Goal: Task Accomplishment & Management: Manage account settings

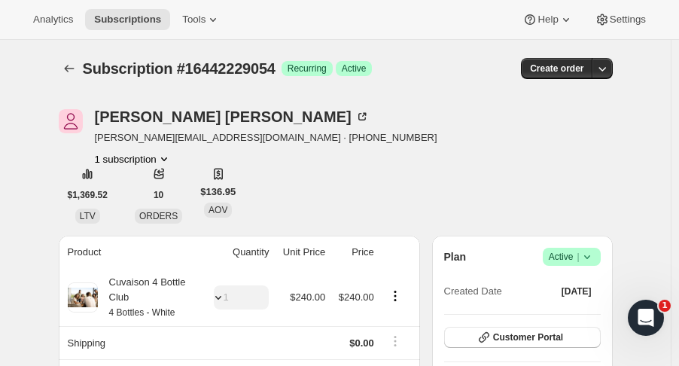
click at [75, 78] on button "Subscriptions" at bounding box center [69, 68] width 21 height 21
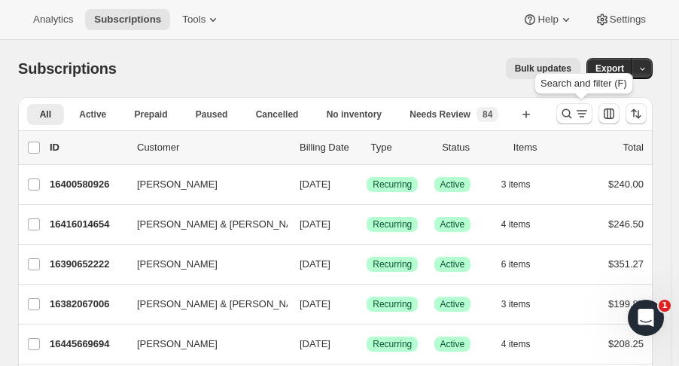
click at [572, 114] on icon "Search and filter results" at bounding box center [566, 113] width 15 height 15
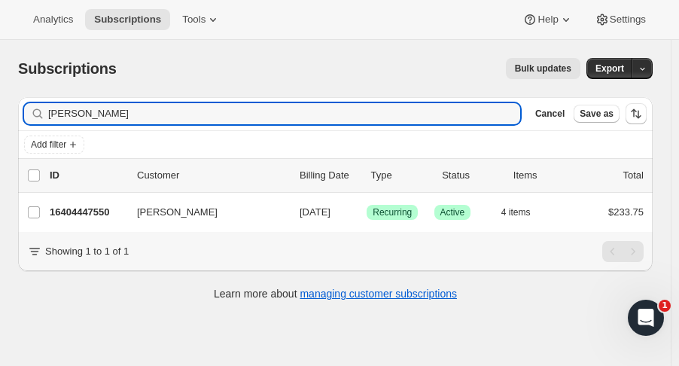
type input "De Huynh"
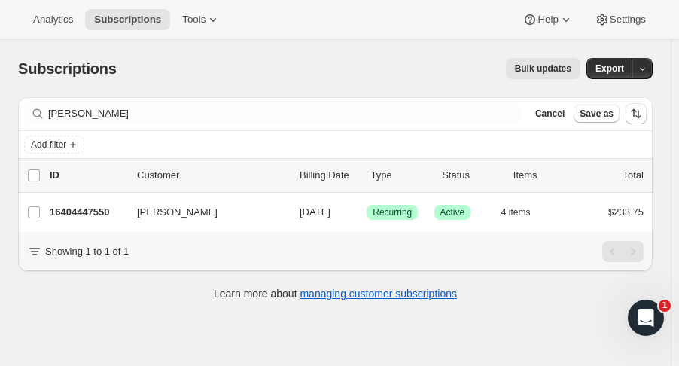
click at [96, 216] on p "16404447550" at bounding box center [87, 212] width 75 height 15
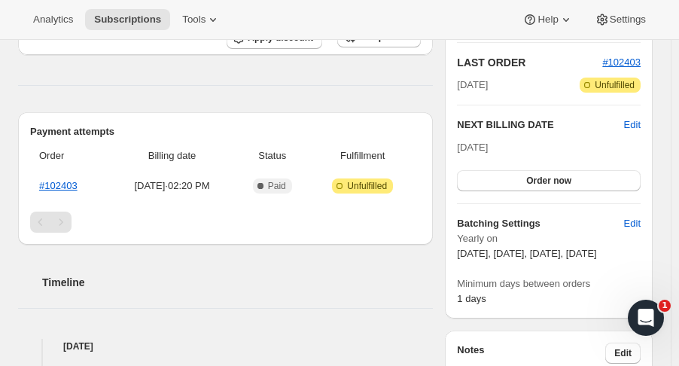
scroll to position [317, 0]
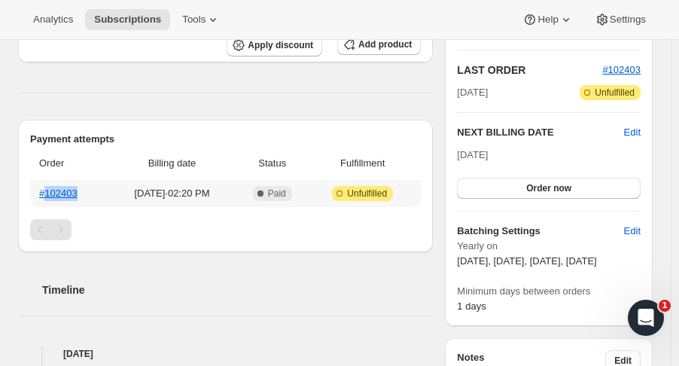
drag, startPoint x: 83, startPoint y: 192, endPoint x: 45, endPoint y: 193, distance: 37.7
click at [45, 193] on th "#102403" at bounding box center [69, 193] width 78 height 27
copy link "102403"
click at [56, 195] on link "#102403" at bounding box center [58, 192] width 38 height 11
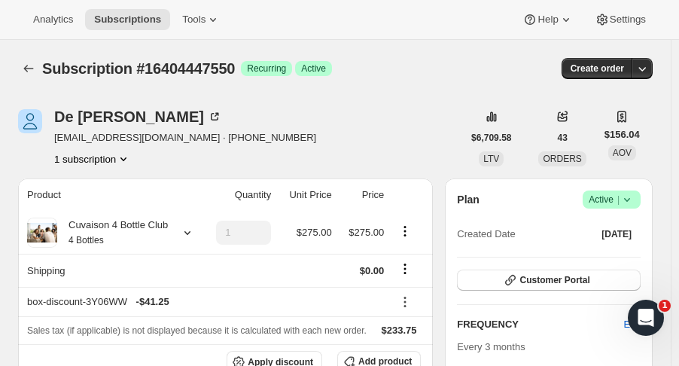
click at [26, 62] on icon "Subscriptions" at bounding box center [28, 68] width 15 height 15
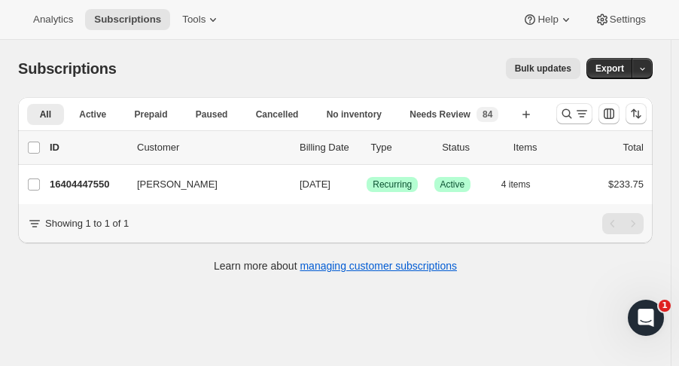
click at [564, 118] on button "Search and filter results" at bounding box center [574, 113] width 36 height 21
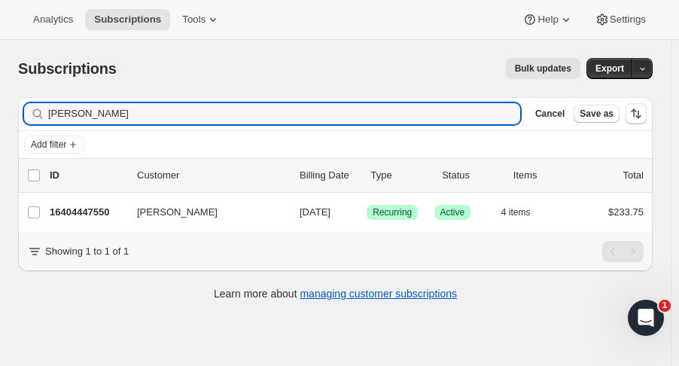
drag, startPoint x: 129, startPoint y: 108, endPoint x: -13, endPoint y: 105, distance: 141.5
click at [0, 105] on html "Analytics Subscriptions Tools Help Settings Skip to content Subscriptions. This…" at bounding box center [339, 183] width 679 height 366
type input "stacey fr"
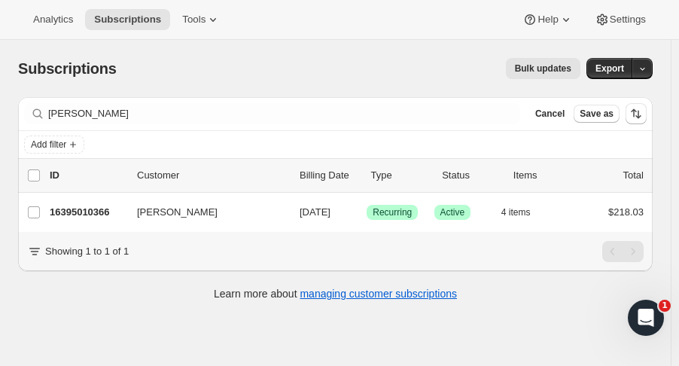
click at [90, 208] on p "16395010366" at bounding box center [87, 212] width 75 height 15
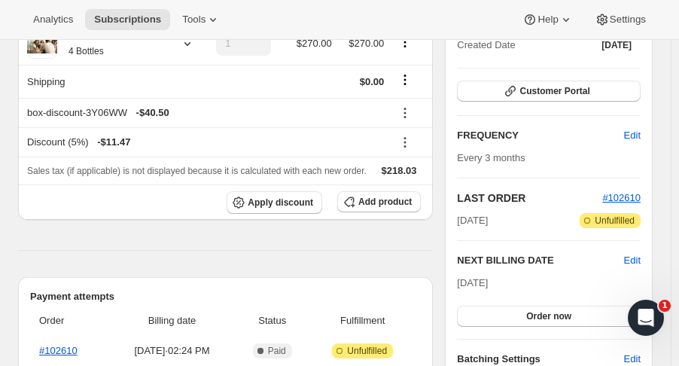
scroll to position [208, 0]
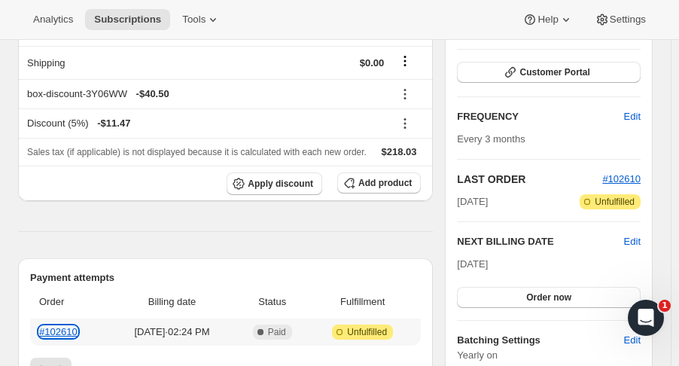
click at [68, 327] on link "#102610" at bounding box center [58, 331] width 38 height 11
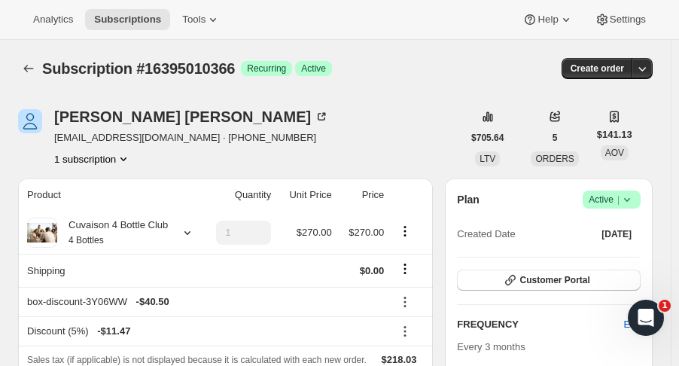
click at [26, 72] on icon "Subscriptions" at bounding box center [28, 68] width 15 height 15
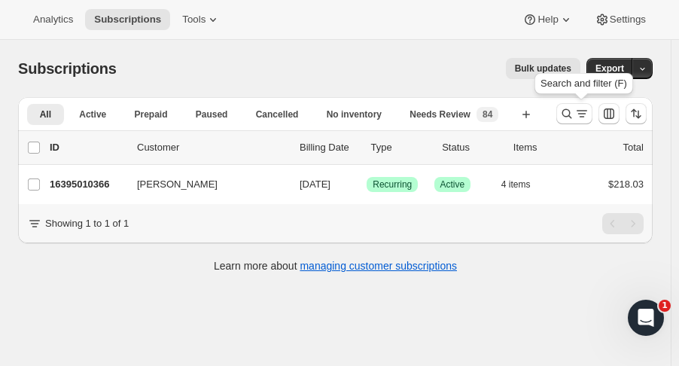
click at [572, 116] on icon "Search and filter results" at bounding box center [566, 113] width 15 height 15
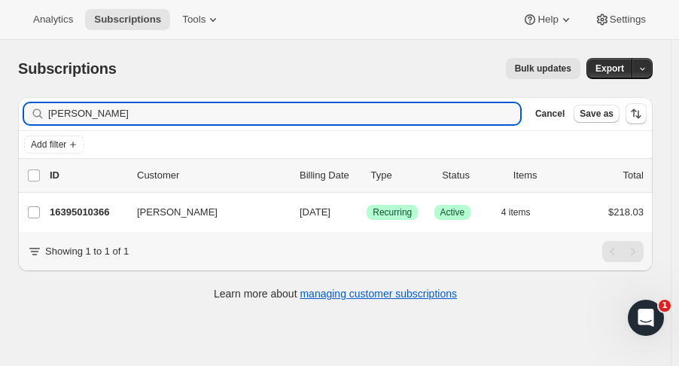
drag, startPoint x: 136, startPoint y: 112, endPoint x: -62, endPoint y: 99, distance: 199.2
click at [0, 99] on html "Analytics Subscriptions Tools Help Settings Skip to content Subscriptions. This…" at bounding box center [339, 183] width 679 height 366
type input "lacey rose"
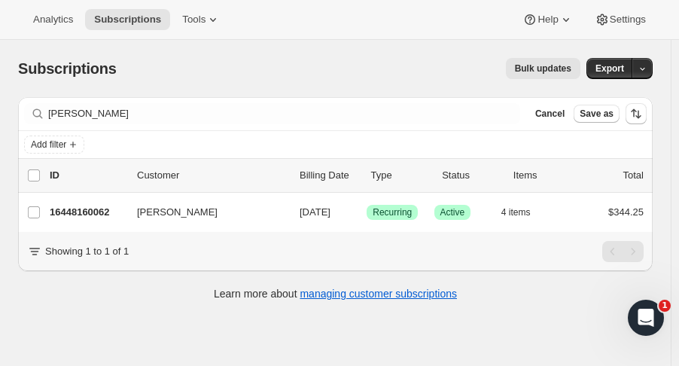
click at [79, 212] on p "16448160062" at bounding box center [87, 212] width 75 height 15
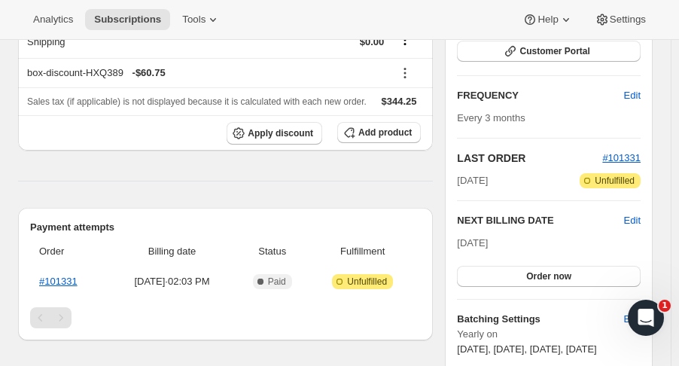
scroll to position [275, 0]
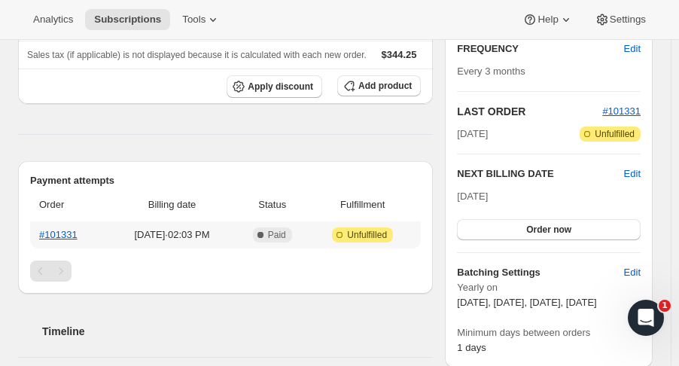
click at [55, 225] on th "#101331" at bounding box center [69, 234] width 78 height 27
click at [57, 231] on link "#101331" at bounding box center [58, 234] width 38 height 11
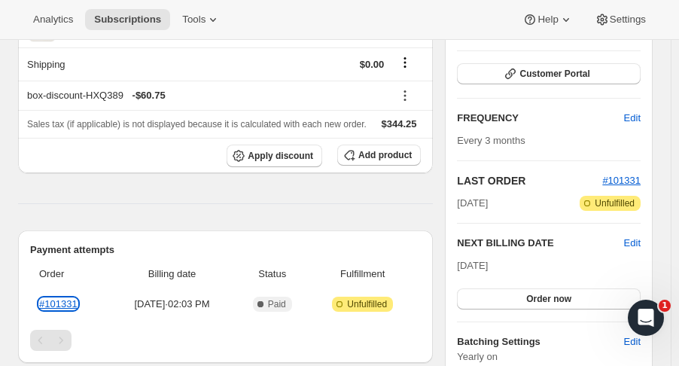
scroll to position [0, 0]
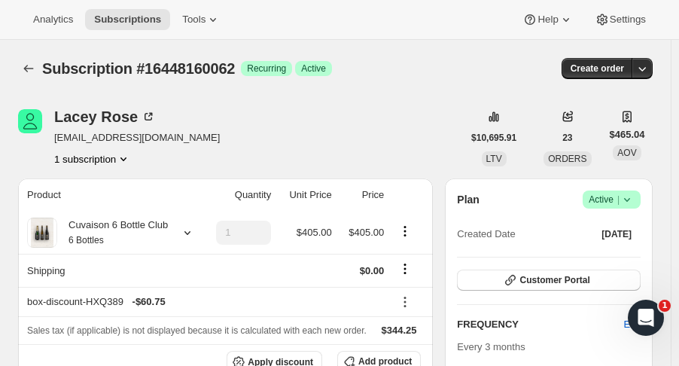
click at [44, 70] on span "Subscription #16448160062" at bounding box center [138, 68] width 193 height 17
click at [32, 71] on icon "Subscriptions" at bounding box center [28, 68] width 15 height 15
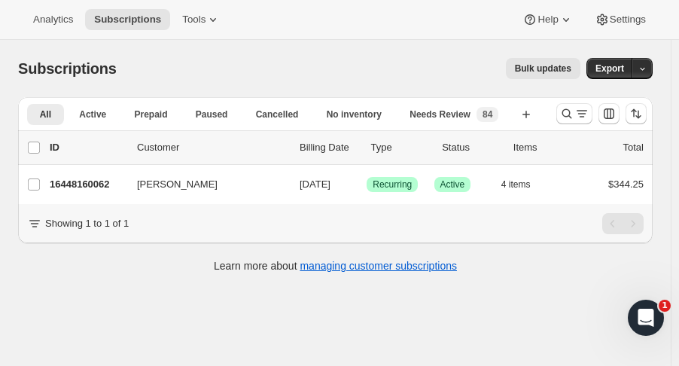
click at [328, 71] on div "Bulk updates" at bounding box center [358, 68] width 446 height 21
click at [530, 312] on div "Subscriptions. This page is ready Subscriptions Bulk updates More actions Bulk …" at bounding box center [335, 223] width 671 height 366
click at [566, 120] on button "Search and filter results" at bounding box center [574, 113] width 36 height 21
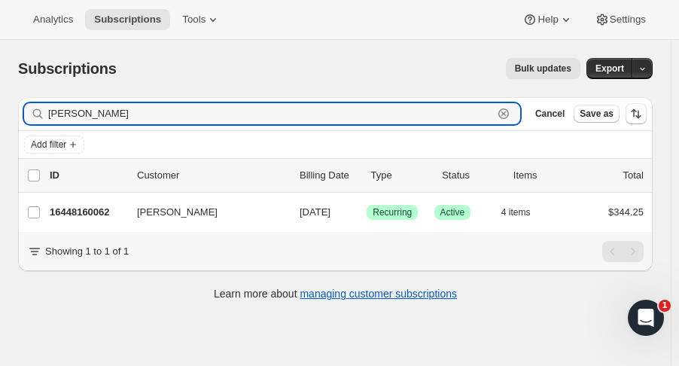
click at [511, 115] on icon "button" at bounding box center [503, 113] width 15 height 15
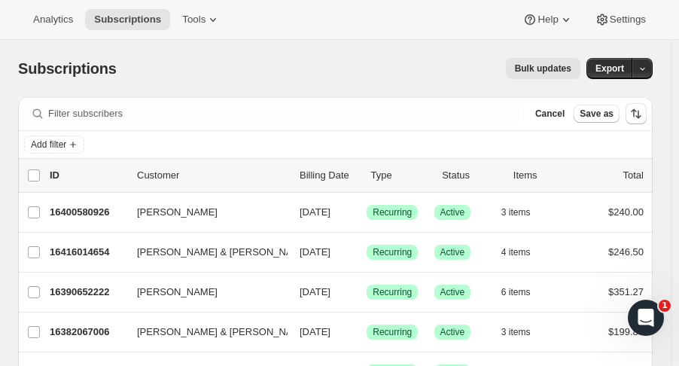
click at [213, 15] on icon at bounding box center [212, 19] width 15 height 15
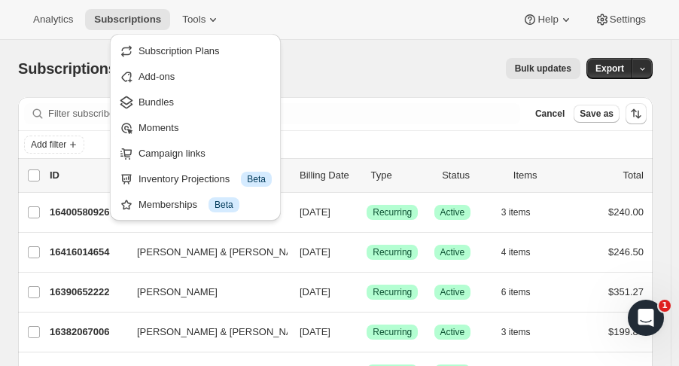
click at [342, 68] on div "Bulk updates" at bounding box center [358, 68] width 446 height 21
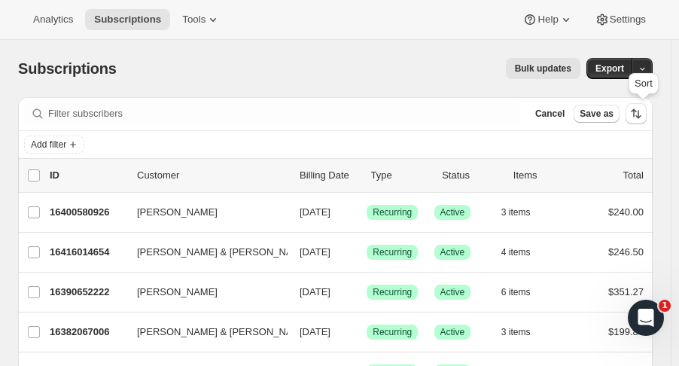
click at [658, 72] on div "Sort" at bounding box center [643, 86] width 36 height 33
click at [645, 74] on icon "button" at bounding box center [642, 69] width 10 height 10
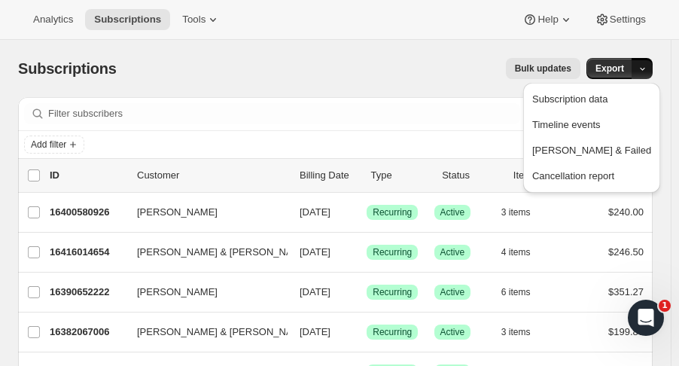
click at [574, 184] on button "Cancellation report" at bounding box center [592, 176] width 128 height 24
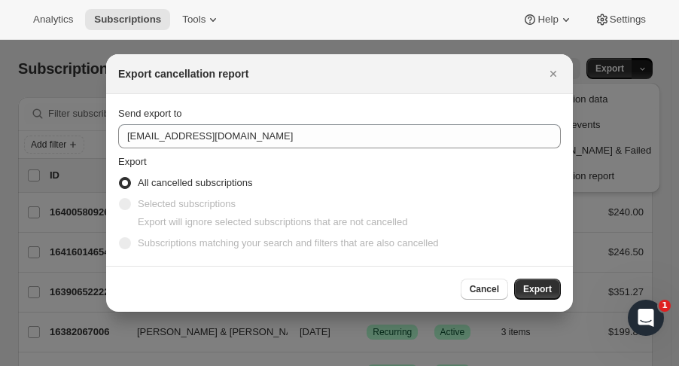
click at [543, 287] on span "Export" at bounding box center [537, 289] width 29 height 12
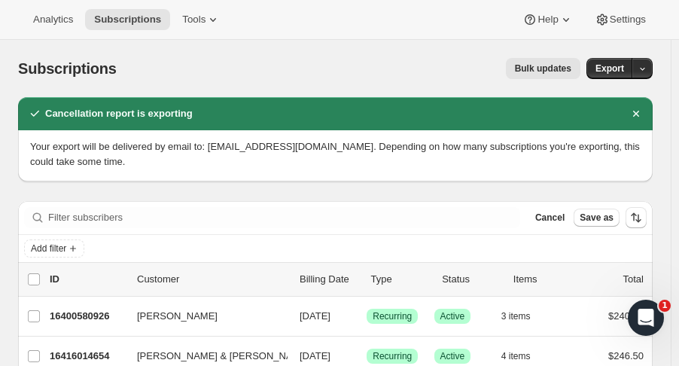
click at [647, 71] on icon "button" at bounding box center [642, 69] width 10 height 10
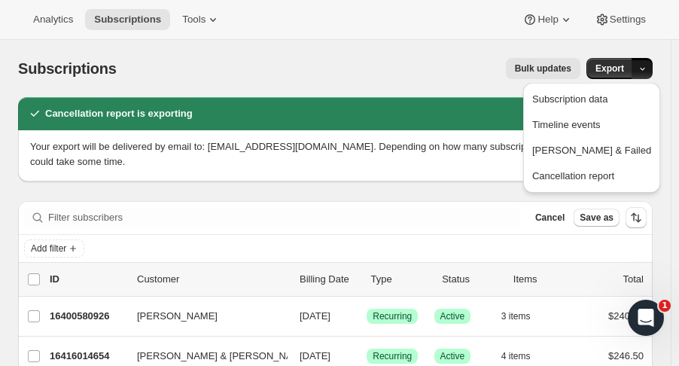
click at [622, 23] on span "Settings" at bounding box center [628, 20] width 36 height 12
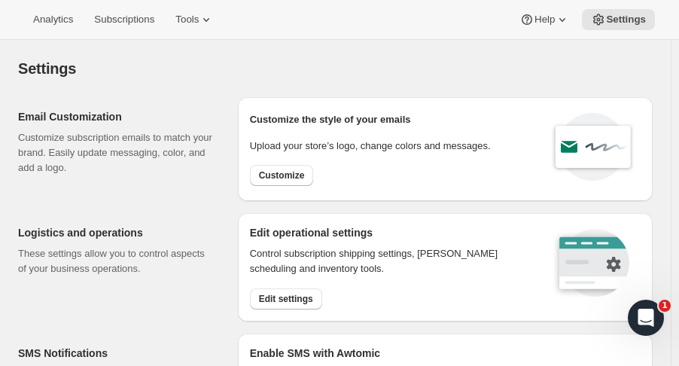
click at [188, 19] on span "Tools" at bounding box center [186, 20] width 23 height 12
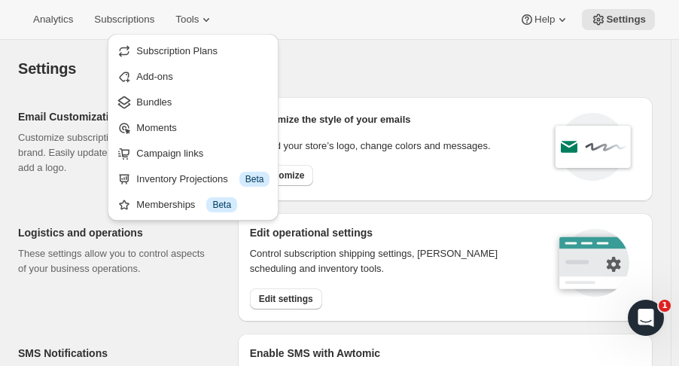
click at [337, 59] on div "Settings" at bounding box center [335, 68] width 634 height 21
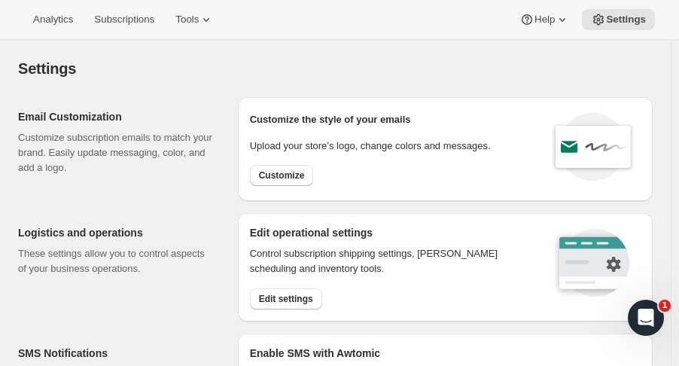
click at [106, 17] on span "Subscriptions" at bounding box center [124, 20] width 60 height 12
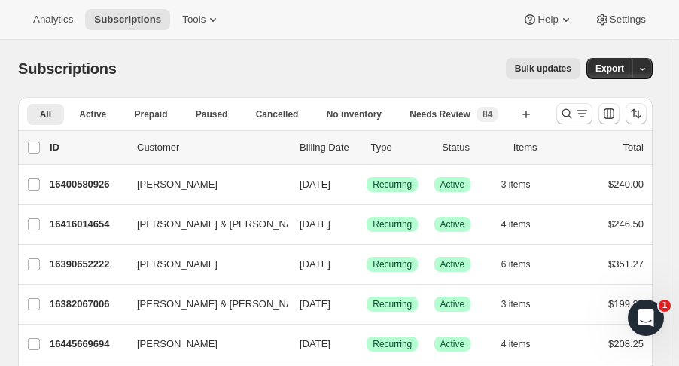
click at [205, 21] on icon at bounding box center [212, 19] width 15 height 15
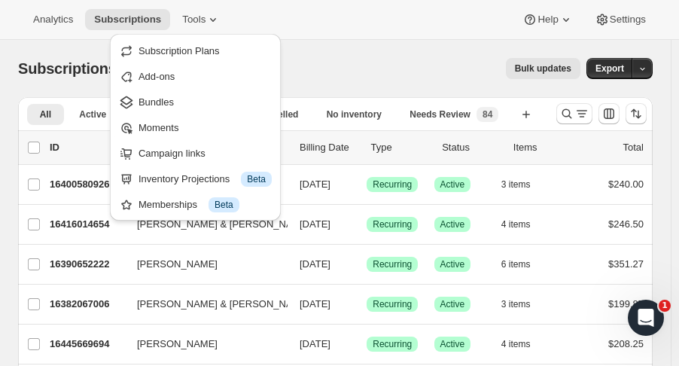
click at [272, 38] on div "Subscription Plans" at bounding box center [195, 50] width 162 height 24
click at [307, 52] on div "Subscriptions. This page is ready Subscriptions Bulk updates More actions Bulk …" at bounding box center [335, 68] width 634 height 57
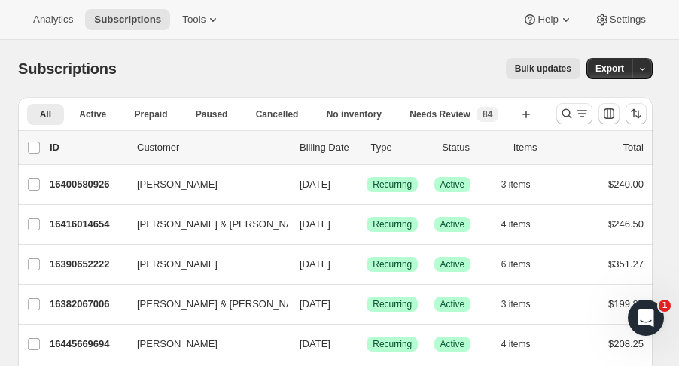
click at [205, 25] on icon at bounding box center [212, 19] width 15 height 15
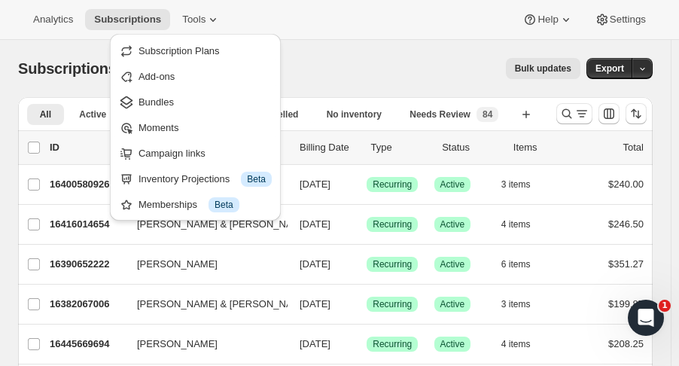
click at [204, 53] on span "Subscription Plans" at bounding box center [178, 50] width 81 height 11
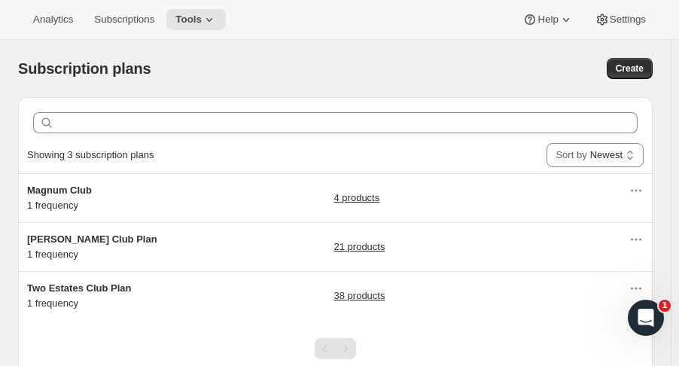
click at [103, 284] on span "Two Estates Club Plan" at bounding box center [79, 287] width 104 height 11
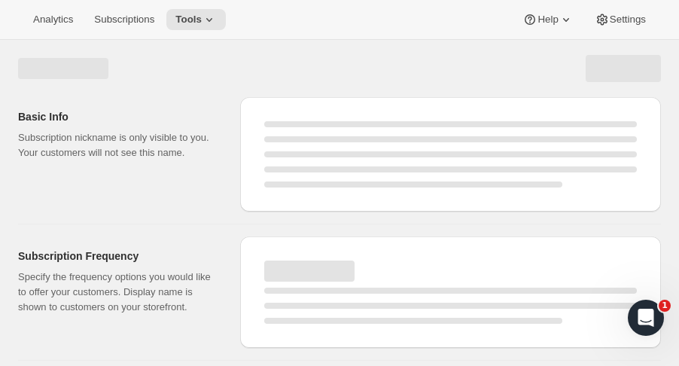
select select "WEEK"
select select "MONTH"
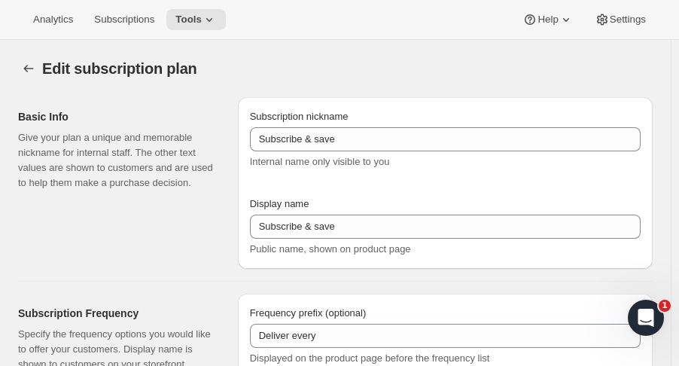
type input "Two Estates Club Plan"
type input "Join the Two Estates Club"
type input "3"
select select "MONTH"
type input "quarter"
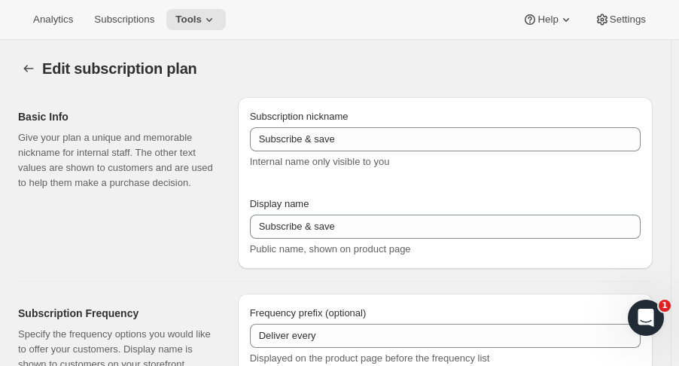
type input "10"
checkbox input "true"
select select "YEARDAY"
select select "2"
select select "5"
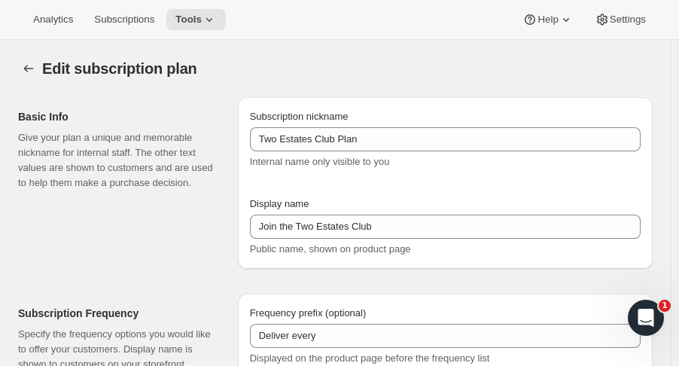
select select "9"
select select "11"
click at [202, 24] on icon at bounding box center [209, 19] width 15 height 15
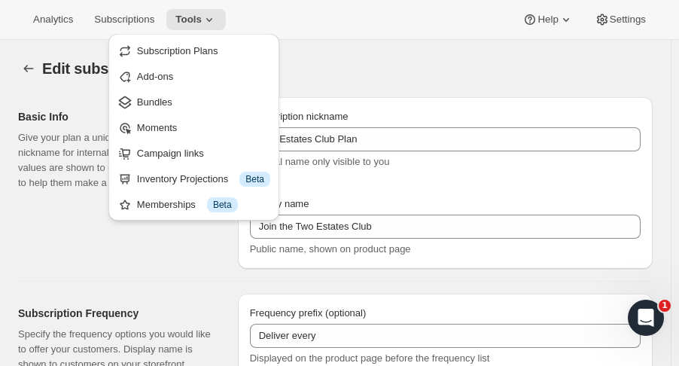
click at [567, 26] on icon at bounding box center [565, 19] width 15 height 15
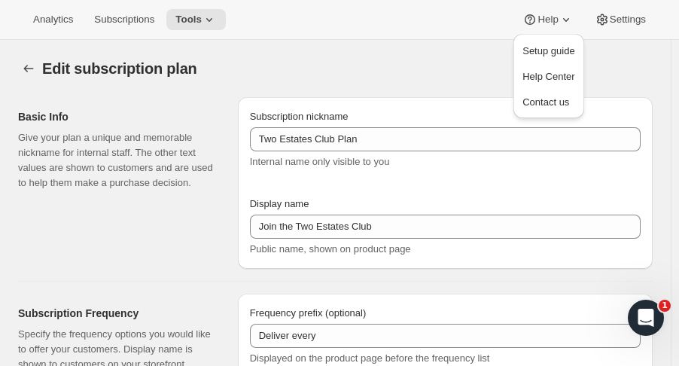
click at [542, 71] on span "Help Center" at bounding box center [548, 76] width 52 height 11
click at [111, 14] on span "Subscriptions" at bounding box center [124, 20] width 60 height 12
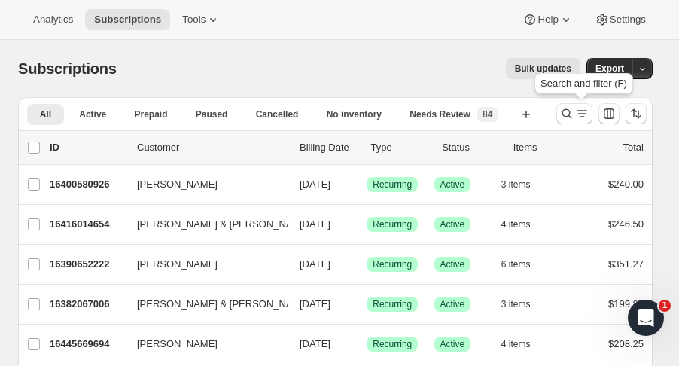
click at [574, 119] on icon "Search and filter results" at bounding box center [566, 113] width 15 height 15
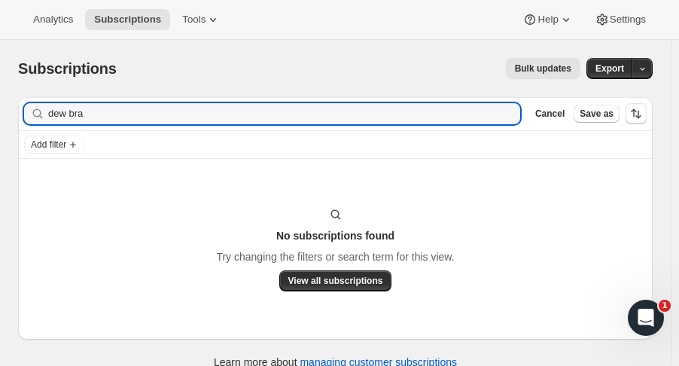
click at [54, 114] on input "dew bra" at bounding box center [284, 113] width 472 height 21
click at [113, 109] on input "drew bra" at bounding box center [270, 113] width 445 height 21
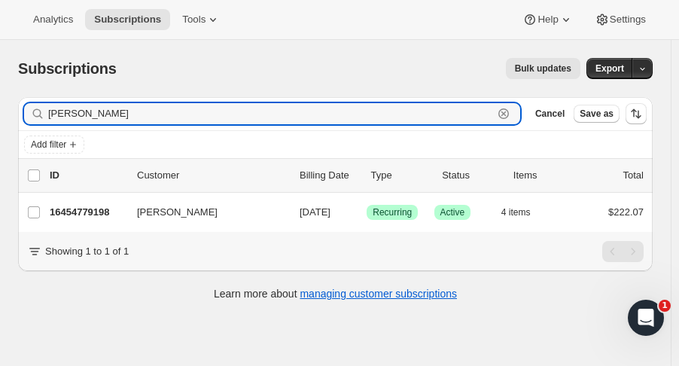
type input "drew bamf"
click at [87, 210] on p "16454779198" at bounding box center [87, 212] width 75 height 15
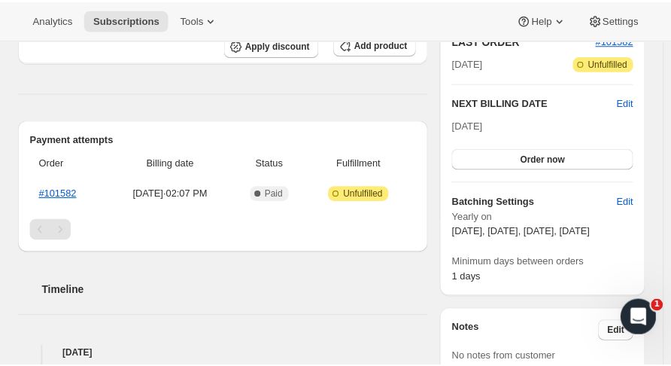
scroll to position [345, 0]
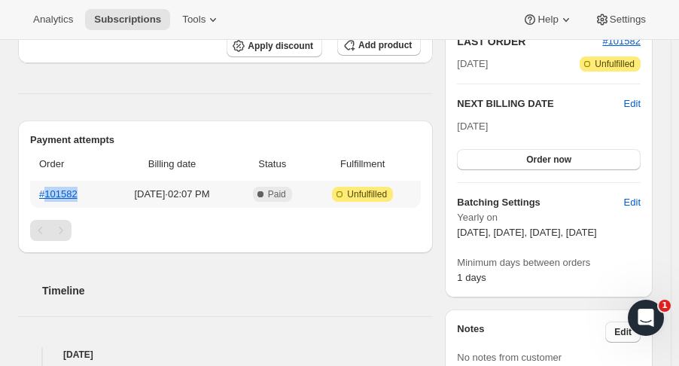
drag, startPoint x: 82, startPoint y: 197, endPoint x: 46, endPoint y: 196, distance: 36.1
click at [46, 196] on th "#101582" at bounding box center [69, 194] width 78 height 27
copy link "101582"
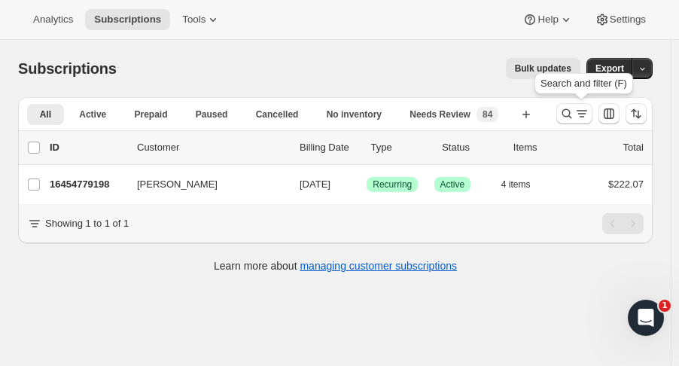
click at [574, 113] on icon "Search and filter results" at bounding box center [566, 113] width 15 height 15
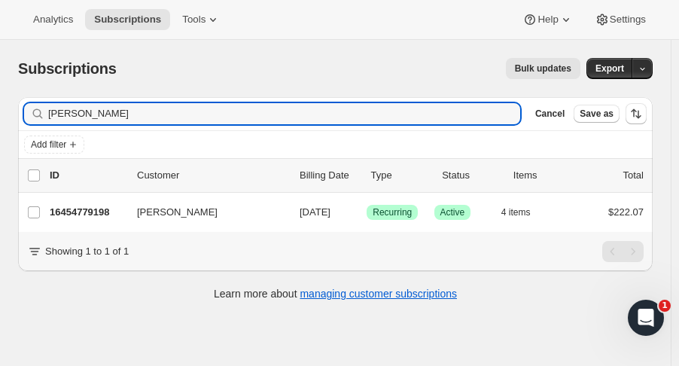
drag, startPoint x: 84, startPoint y: 114, endPoint x: -69, endPoint y: 102, distance: 154.0
click at [0, 102] on html "Analytics Subscriptions Tools Help Settings Skip to content Subscriptions. This…" at bounding box center [339, 183] width 679 height 366
type input "mary bres"
click at [65, 209] on p "16378069310" at bounding box center [87, 212] width 75 height 15
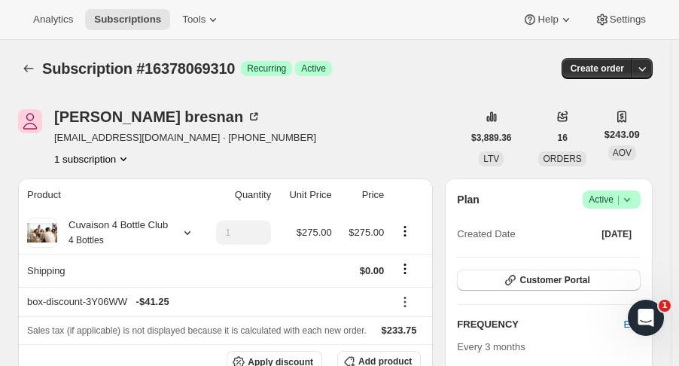
click at [640, 200] on span "Success Active |" at bounding box center [612, 199] width 58 height 18
click at [616, 254] on span "Cancel subscription" at bounding box center [619, 253] width 85 height 11
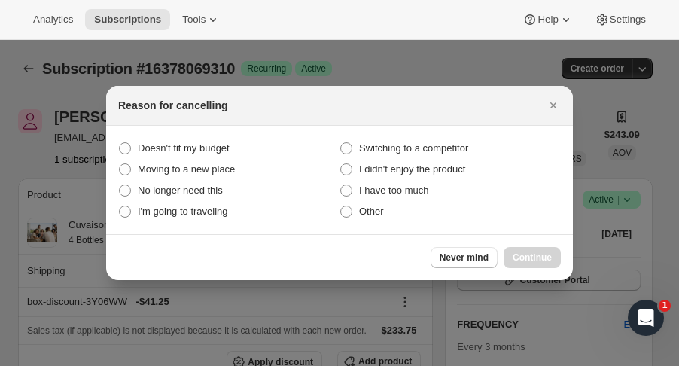
click at [400, 193] on span "I have too much" at bounding box center [394, 189] width 70 height 11
click at [341, 185] on much "I have too much" at bounding box center [340, 184] width 1 height 1
radio much "true"
click at [550, 267] on button "Continue" at bounding box center [532, 257] width 57 height 21
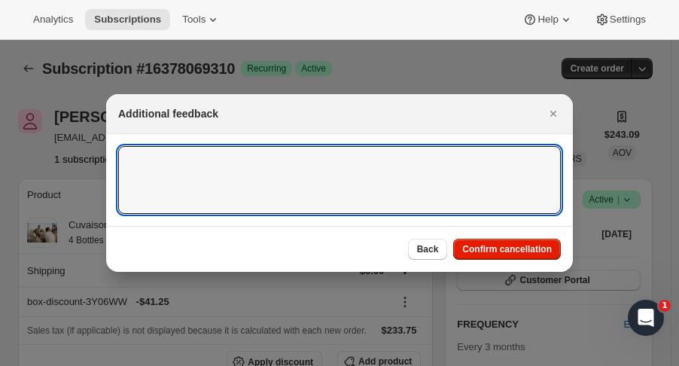
paste textarea "No the wine is amazing. We just have a lot of extra and are cutting back so it …"
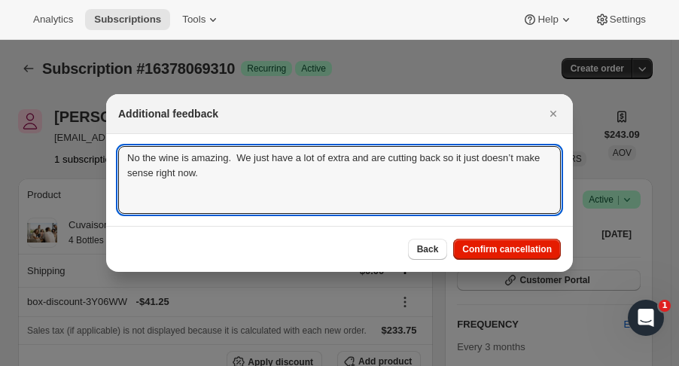
type textarea "No the wine is amazing. We just have a lot of extra and are cutting back so it …"
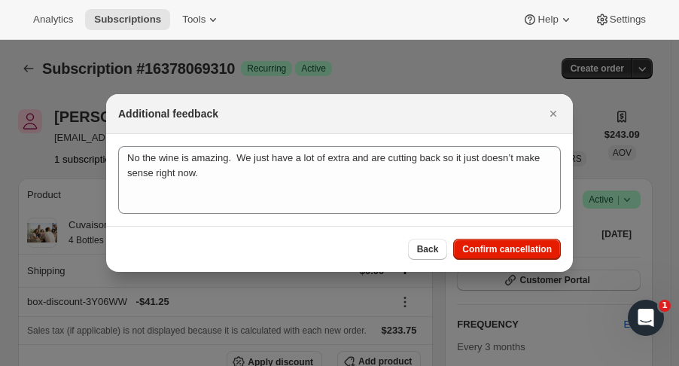
click at [497, 249] on span "Confirm cancellation" at bounding box center [507, 249] width 90 height 12
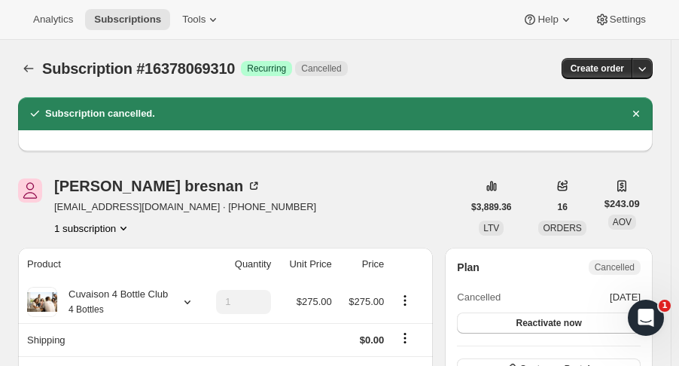
click at [31, 70] on icon "Subscriptions" at bounding box center [28, 68] width 15 height 15
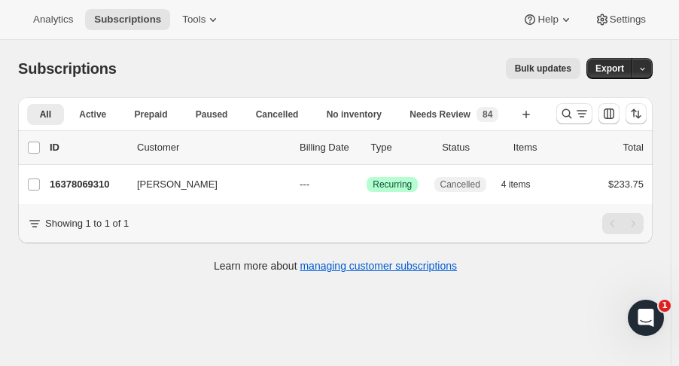
click at [197, 14] on span "Tools" at bounding box center [193, 20] width 23 height 12
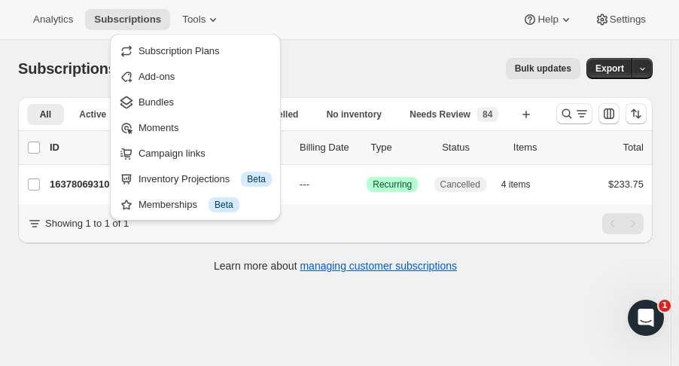
click at [164, 102] on span "Bundles" at bounding box center [155, 101] width 35 height 11
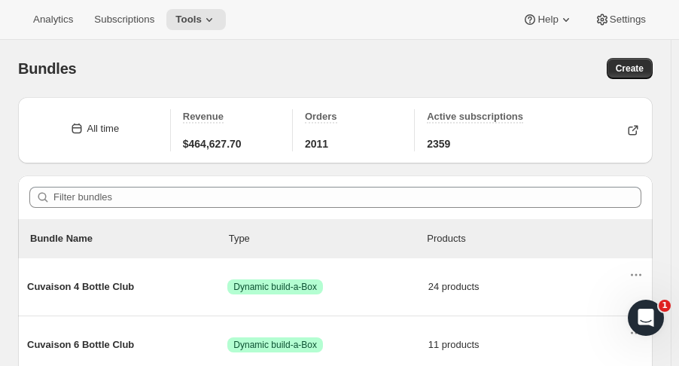
click at [206, 19] on icon at bounding box center [209, 20] width 6 height 4
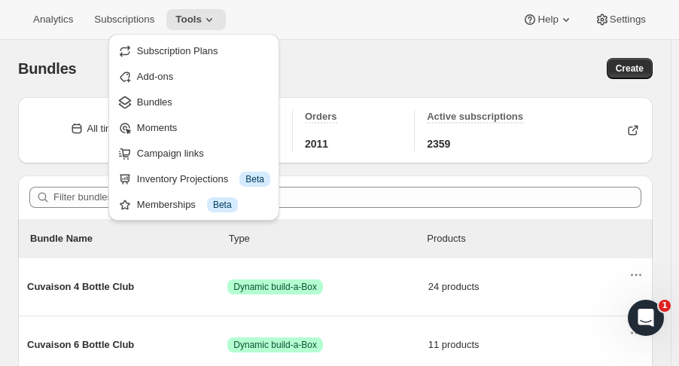
click at [200, 47] on span "Subscription Plans" at bounding box center [177, 50] width 81 height 11
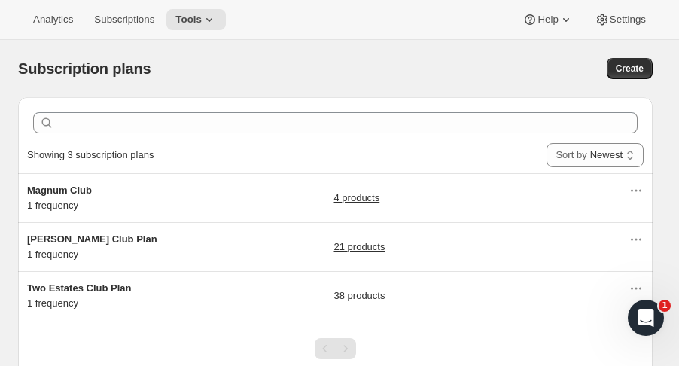
click at [637, 186] on icon "Actions for Magnum Club" at bounding box center [635, 190] width 15 height 15
click at [70, 235] on span "Brandlin Club Plan" at bounding box center [92, 238] width 130 height 11
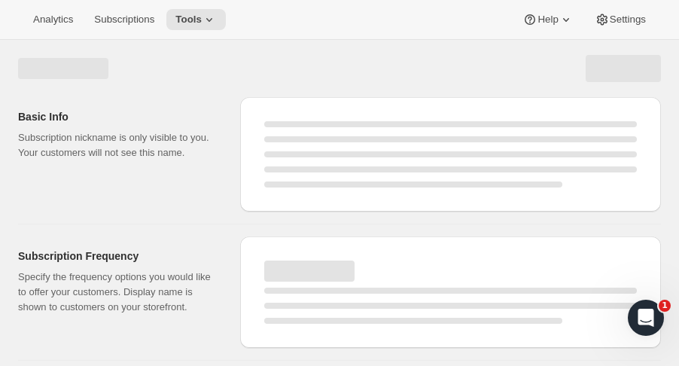
select select "WEEK"
select select "MONTH"
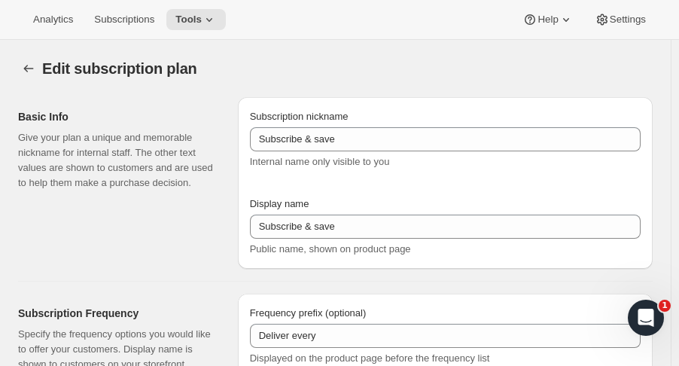
type input "Brandlin Club Plan"
type input "Join the Brandlin Club"
type input "4"
select select "MONTH"
type input "4 months"
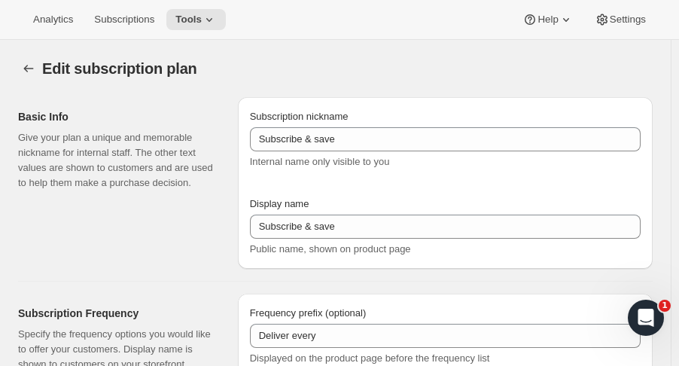
checkbox input "true"
select select "YEARDAY"
select select "4"
select select "9"
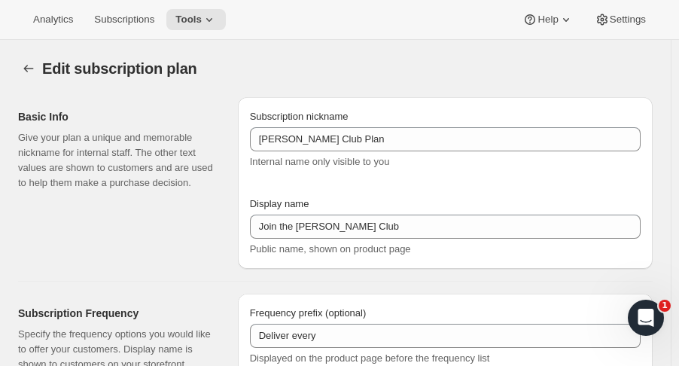
select select "11"
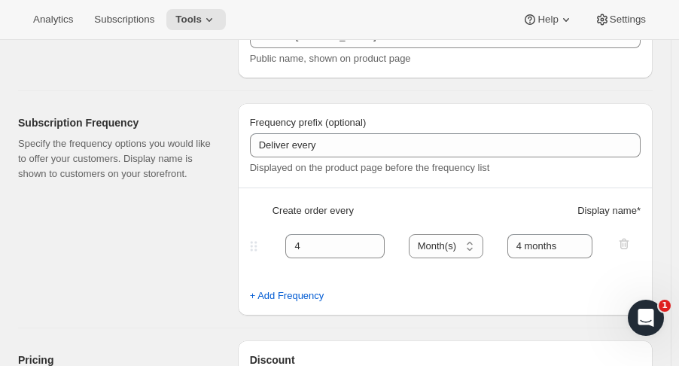
scroll to position [112, 0]
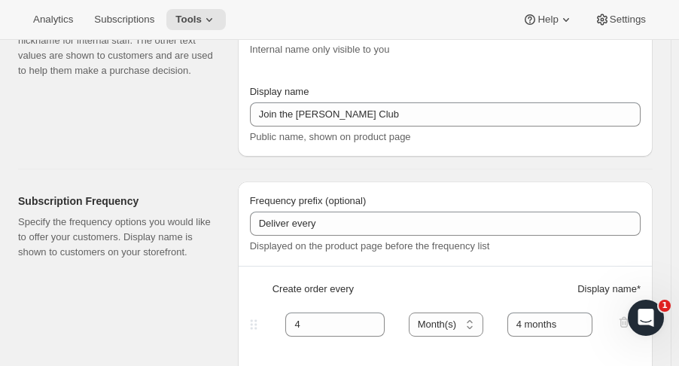
click at [203, 23] on icon at bounding box center [209, 19] width 15 height 15
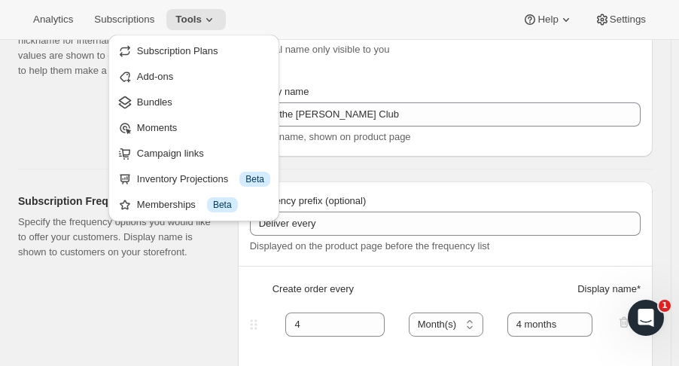
click at [168, 103] on span "Bundles" at bounding box center [154, 101] width 35 height 11
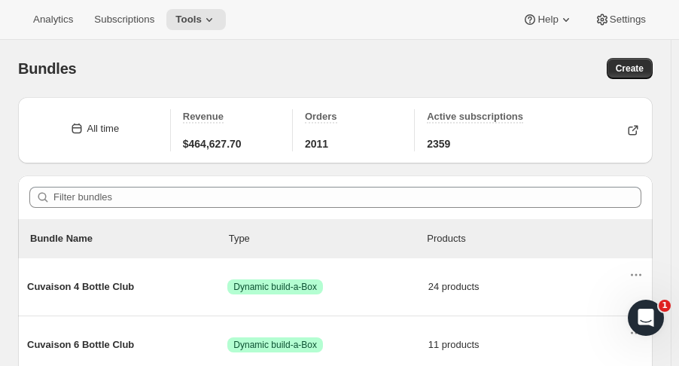
click at [640, 276] on icon "Actions for Cuvaison 4 Bottle Club" at bounding box center [635, 274] width 15 height 15
click at [103, 287] on span "Cuvaison 4 Bottle Club" at bounding box center [127, 286] width 200 height 15
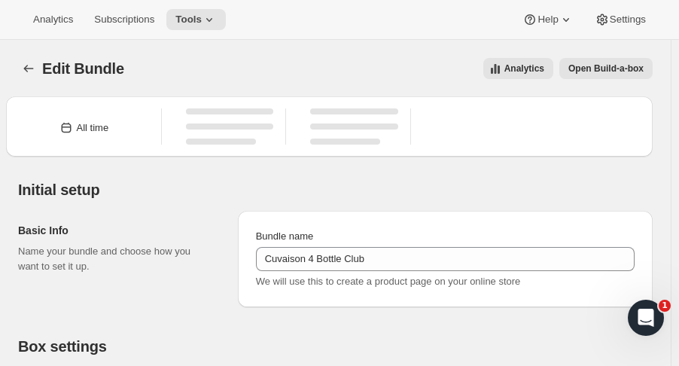
type input "Cuvaison 4 Bottle Club"
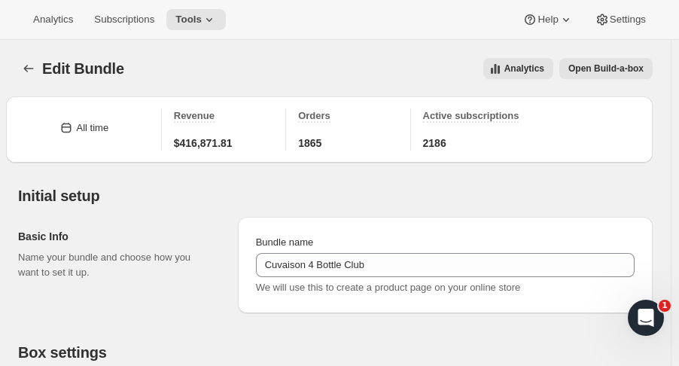
click at [561, 25] on icon at bounding box center [565, 19] width 15 height 15
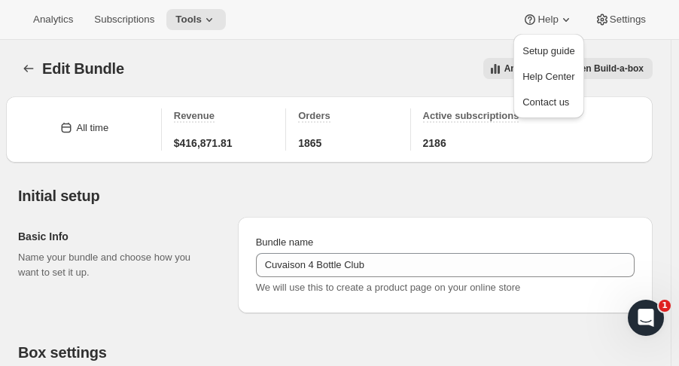
click at [547, 71] on span "Help Center" at bounding box center [548, 76] width 52 height 11
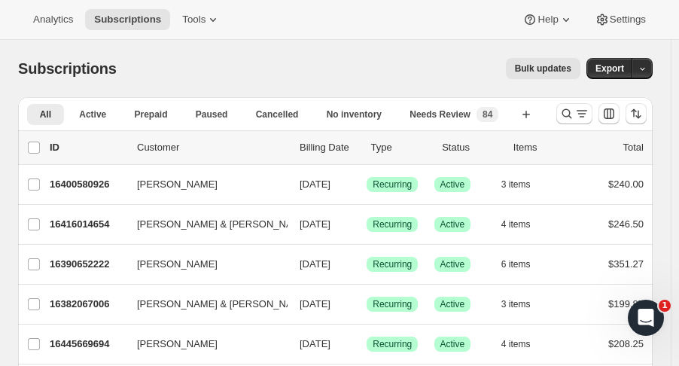
click at [574, 108] on icon "Search and filter results" at bounding box center [566, 113] width 15 height 15
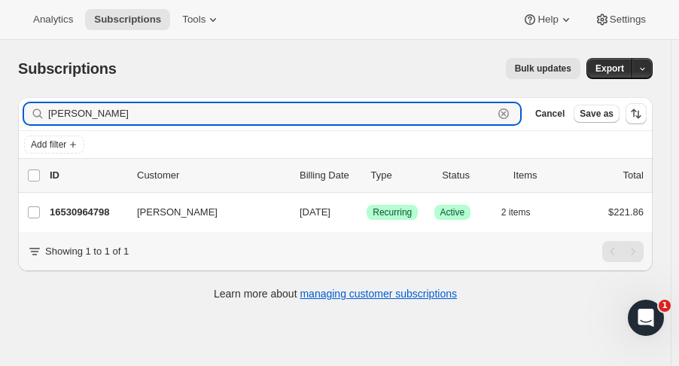
type input "[PERSON_NAME]"
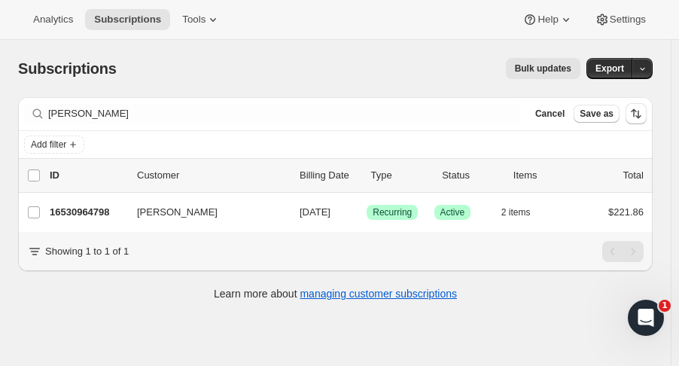
click at [85, 211] on p "16530964798" at bounding box center [87, 212] width 75 height 15
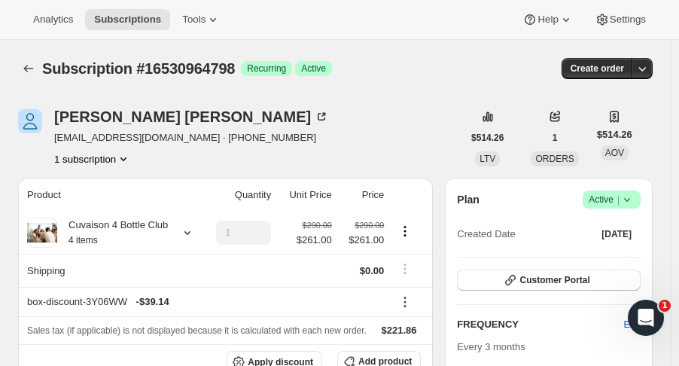
click at [644, 70] on icon "button" at bounding box center [641, 68] width 15 height 15
